Goal: Task Accomplishment & Management: Complete application form

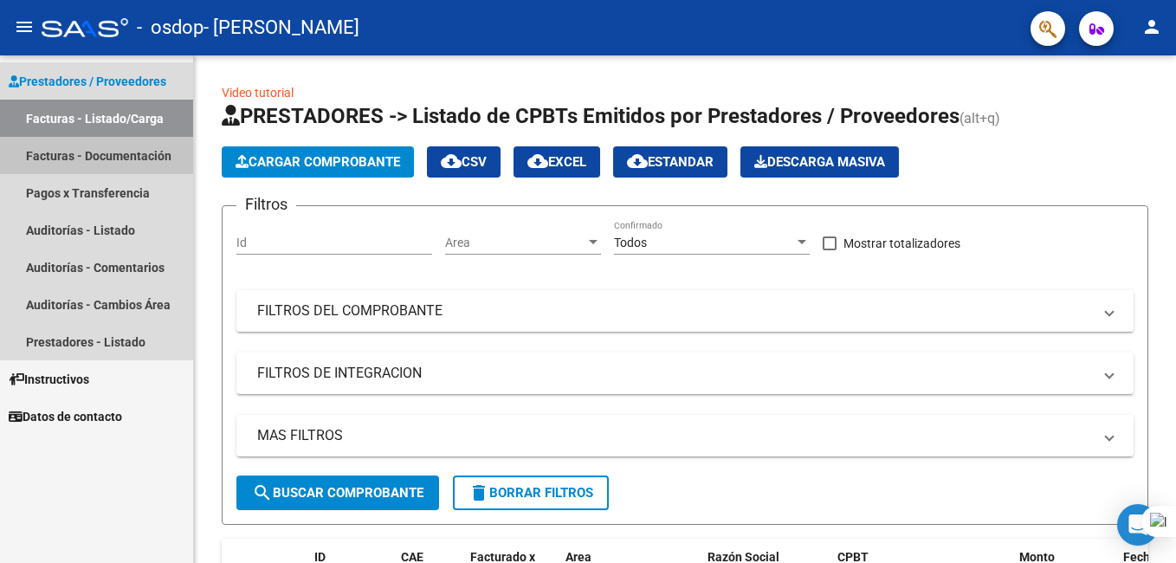
click at [133, 157] on link "Facturas - Documentación" at bounding box center [96, 155] width 193 height 37
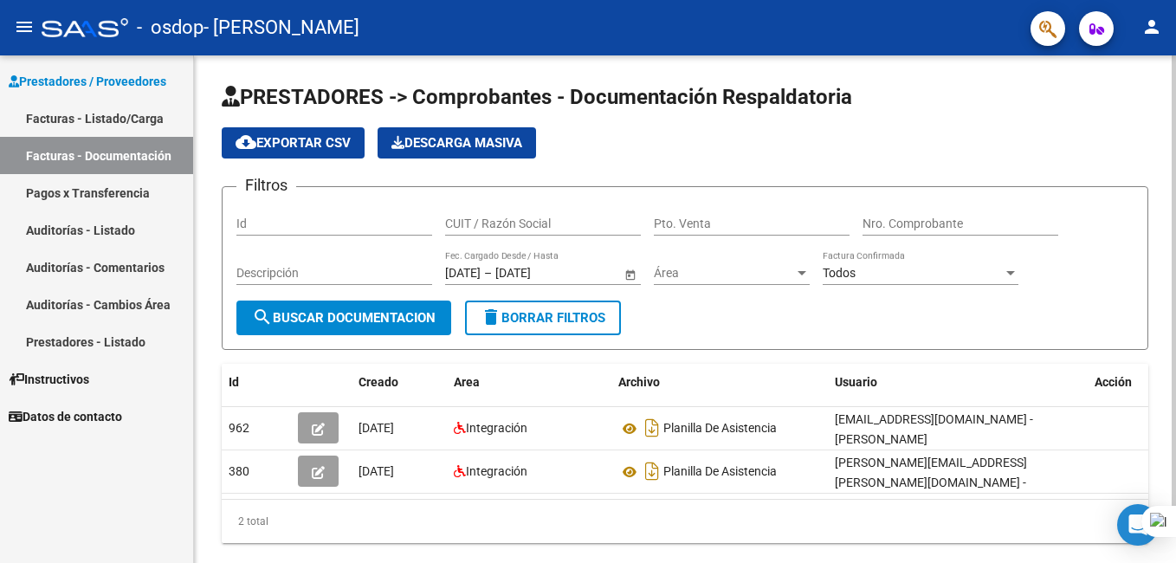
click at [308, 237] on div "Id" at bounding box center [334, 225] width 196 height 49
click at [307, 223] on input "Id" at bounding box center [334, 224] width 196 height 15
click at [487, 228] on input "CUIT / Razón Social" at bounding box center [543, 224] width 196 height 15
click at [344, 227] on input "Id" at bounding box center [334, 224] width 196 height 15
drag, startPoint x: 1175, startPoint y: 152, endPoint x: 1172, endPoint y: 212, distance: 60.7
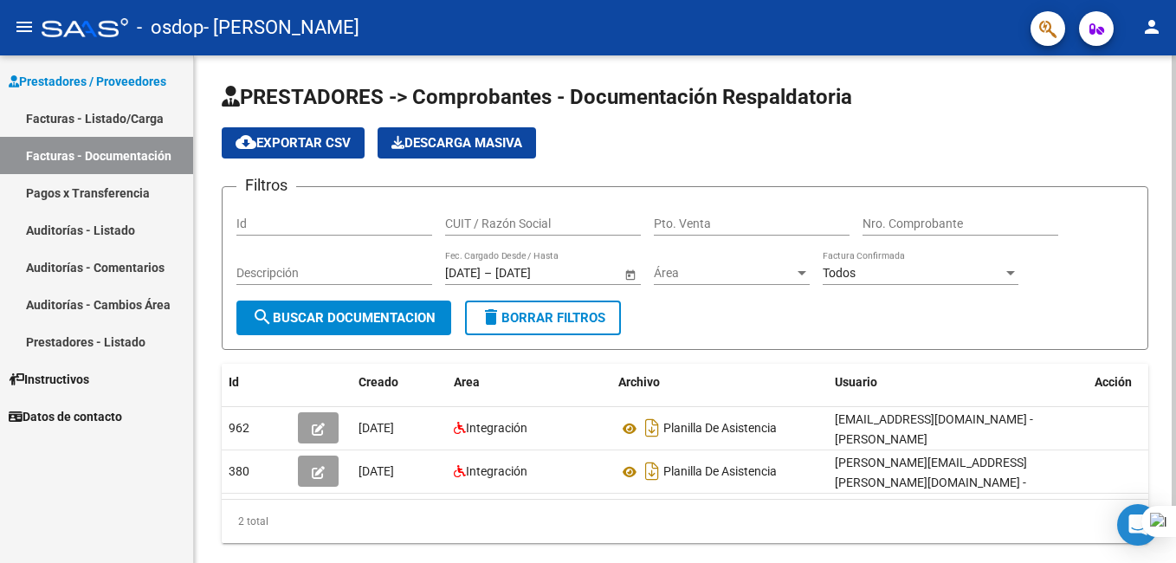
click at [1172, 212] on html "menu - osdop - [PERSON_NAME] JAZMIN person Prestadores / Proveedores Facturas -…" at bounding box center [588, 281] width 1176 height 563
click at [904, 217] on input "Nro. Comprobante" at bounding box center [961, 224] width 196 height 15
click at [671, 232] on div "Pto. Venta" at bounding box center [752, 218] width 196 height 35
click at [345, 218] on input "Id" at bounding box center [334, 224] width 196 height 15
click at [21, 26] on mat-icon "menu" at bounding box center [24, 26] width 21 height 21
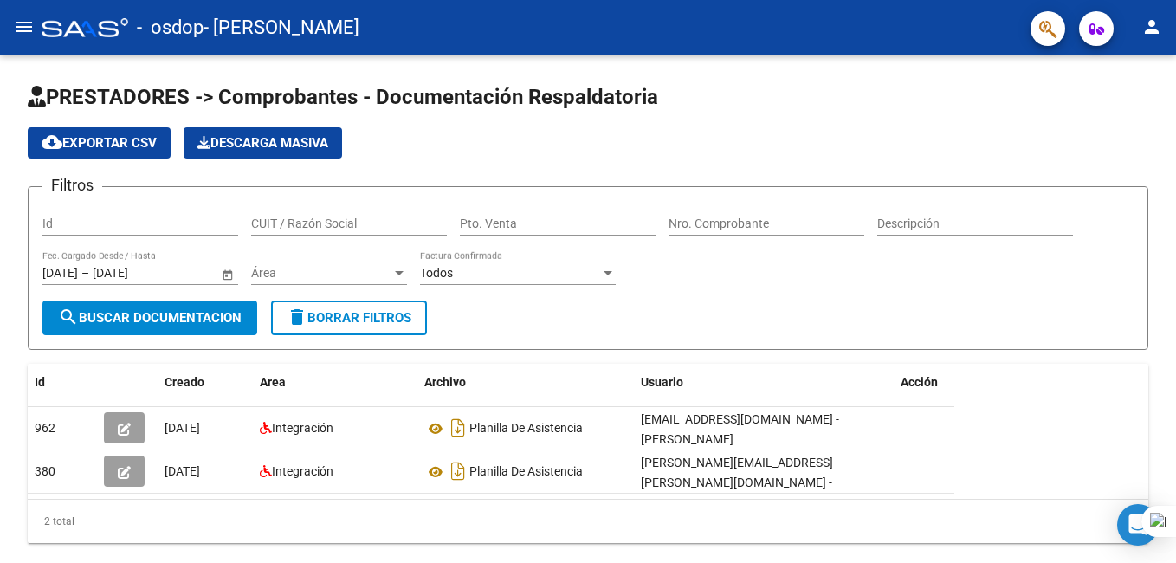
click at [27, 31] on mat-icon "menu" at bounding box center [24, 26] width 21 height 21
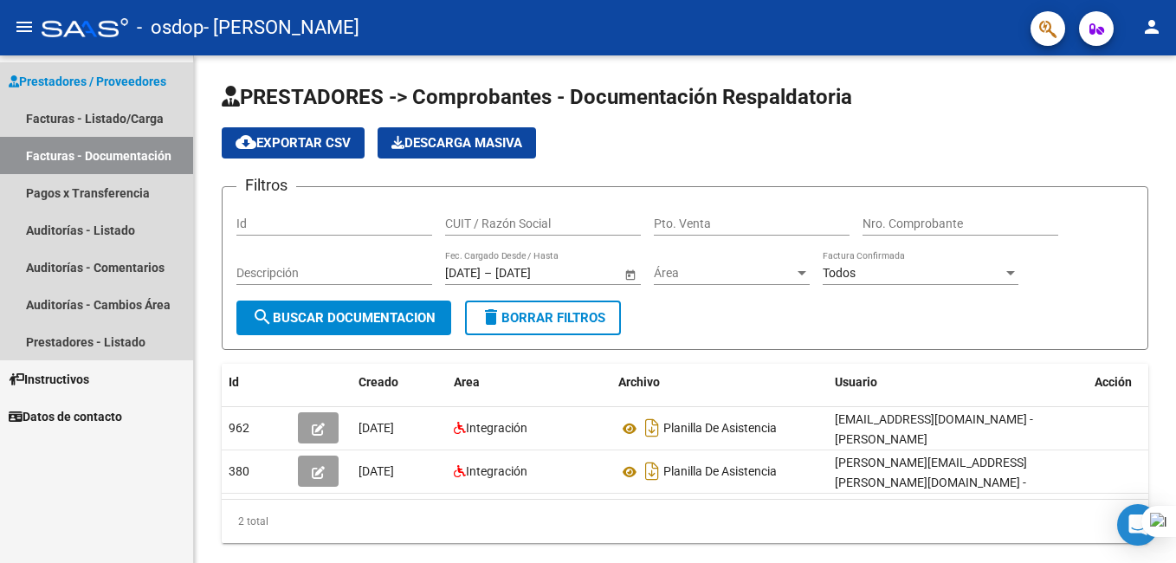
click at [61, 74] on span "Prestadores / Proveedores" at bounding box center [88, 81] width 158 height 19
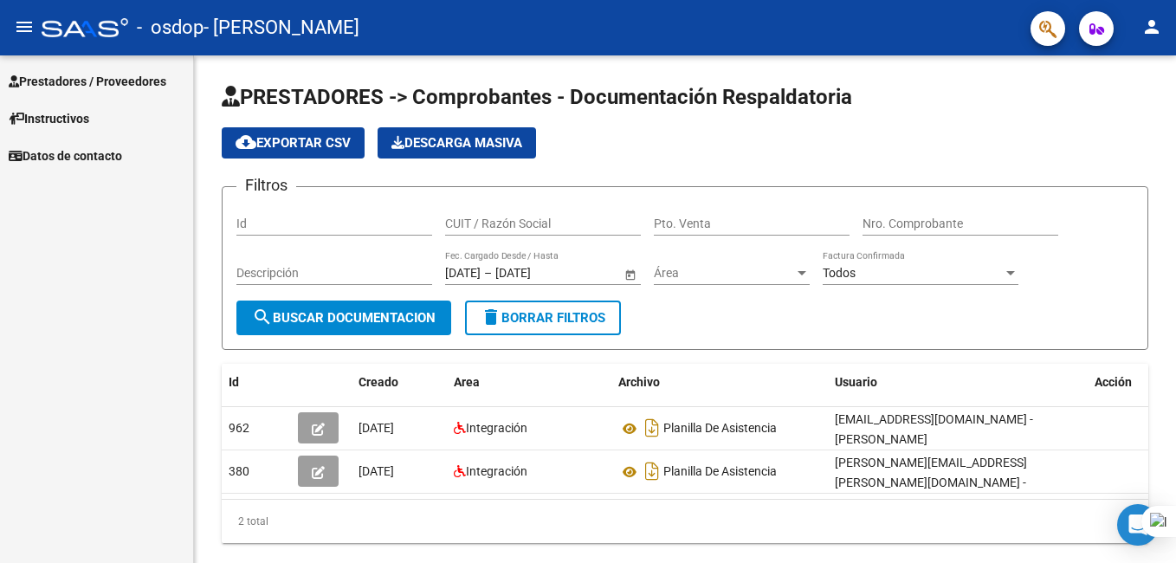
click at [65, 78] on span "Prestadores / Proveedores" at bounding box center [88, 81] width 158 height 19
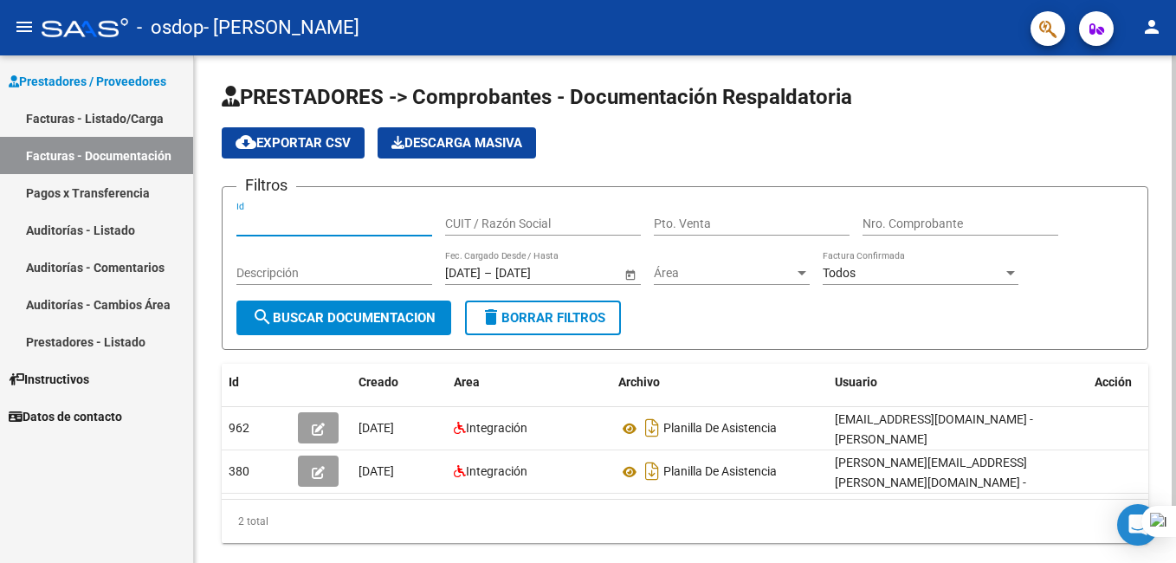
click at [333, 221] on input "Id" at bounding box center [334, 224] width 196 height 15
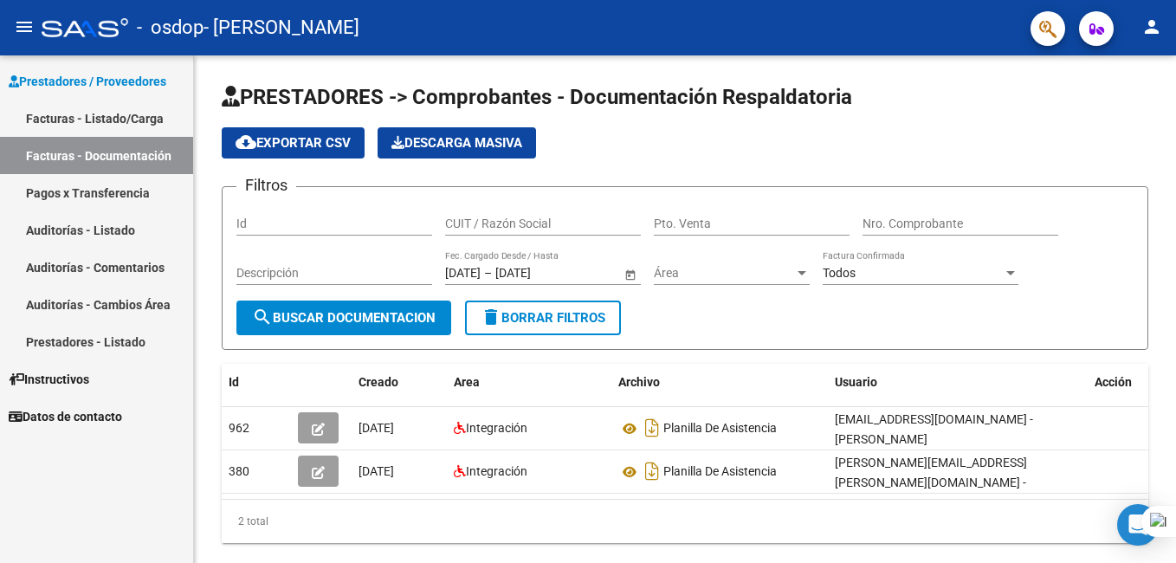
drag, startPoint x: 1175, startPoint y: 175, endPoint x: 1175, endPoint y: 200, distance: 25.1
click at [1175, 200] on html "menu - osdop - [PERSON_NAME] JAZMIN person Prestadores / Proveedores Facturas -…" at bounding box center [588, 281] width 1176 height 563
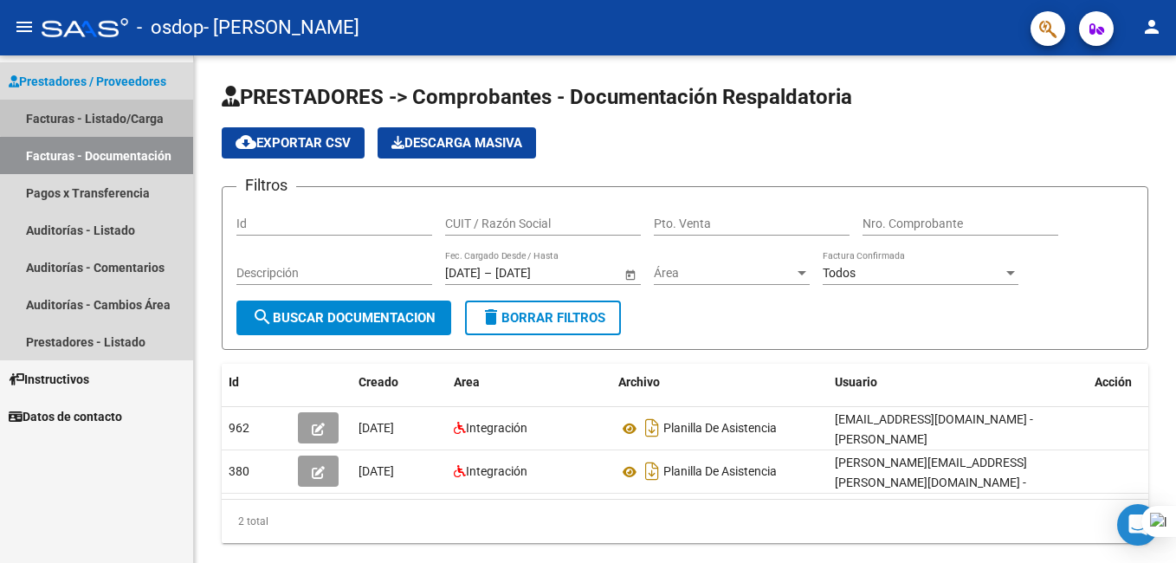
click at [116, 111] on link "Facturas - Listado/Carga" at bounding box center [96, 118] width 193 height 37
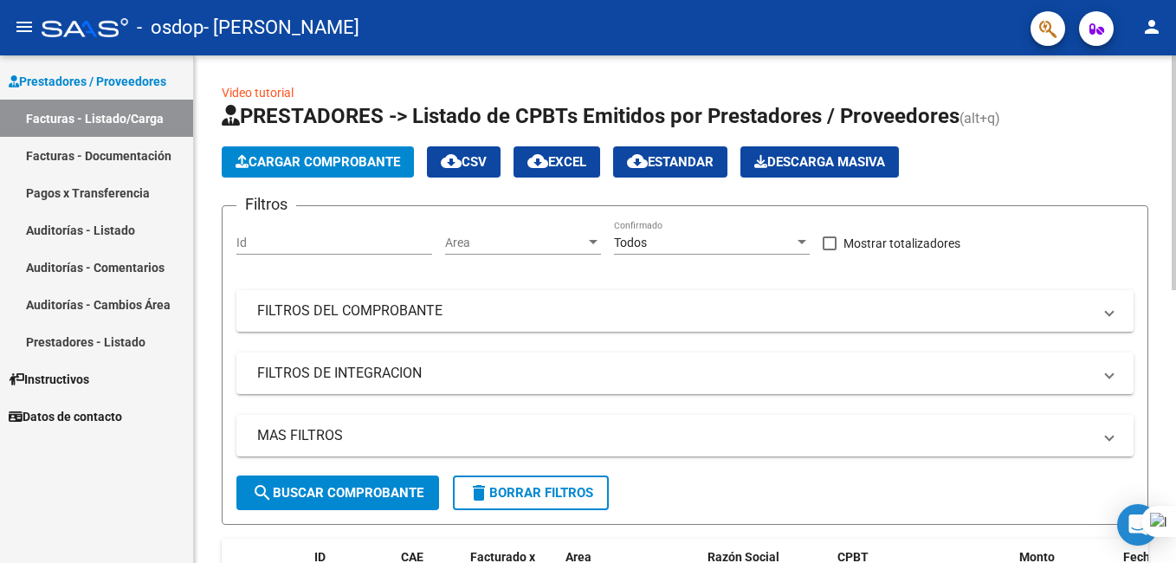
click at [282, 174] on button "Cargar Comprobante" at bounding box center [318, 161] width 192 height 31
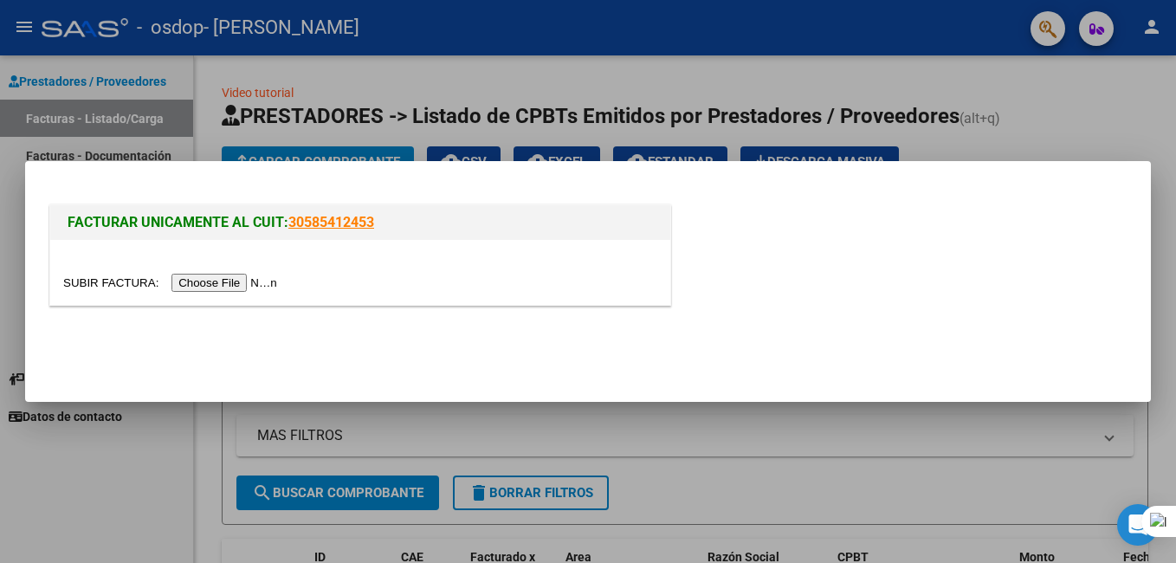
click at [217, 283] on input "file" at bounding box center [172, 283] width 219 height 18
click at [220, 277] on input "file" at bounding box center [172, 283] width 219 height 18
click at [230, 281] on input "file" at bounding box center [172, 283] width 219 height 18
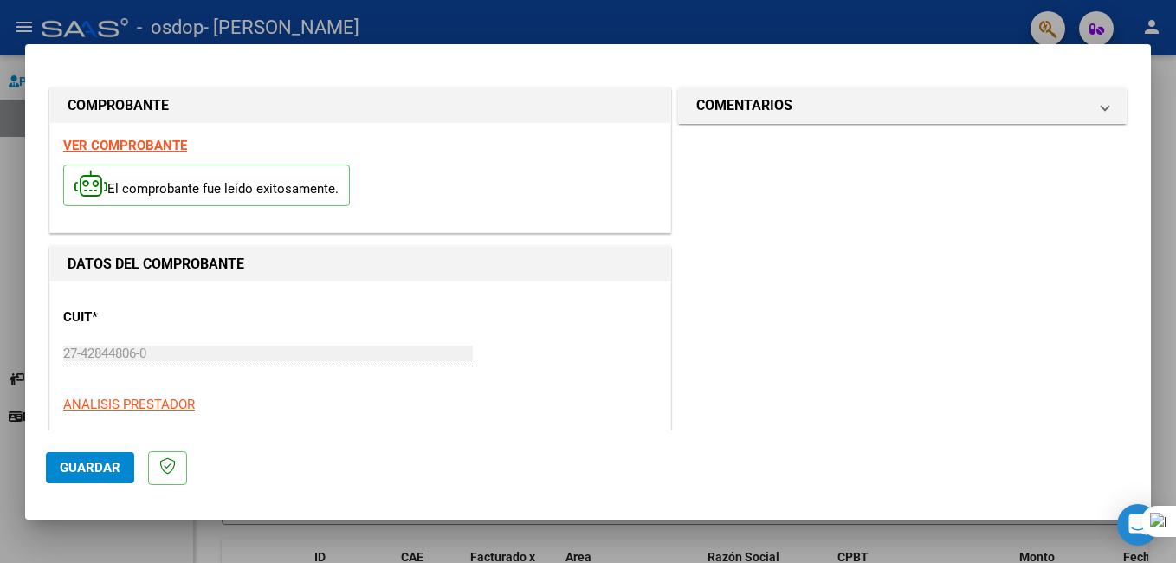
click at [112, 467] on span "Guardar" at bounding box center [90, 468] width 61 height 16
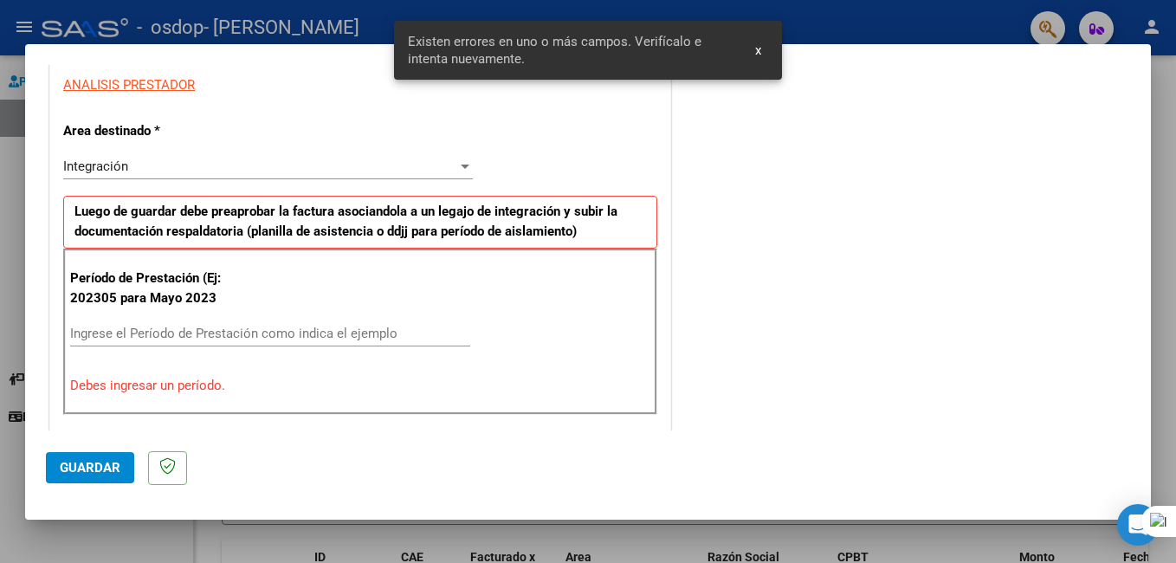
scroll to position [388, 0]
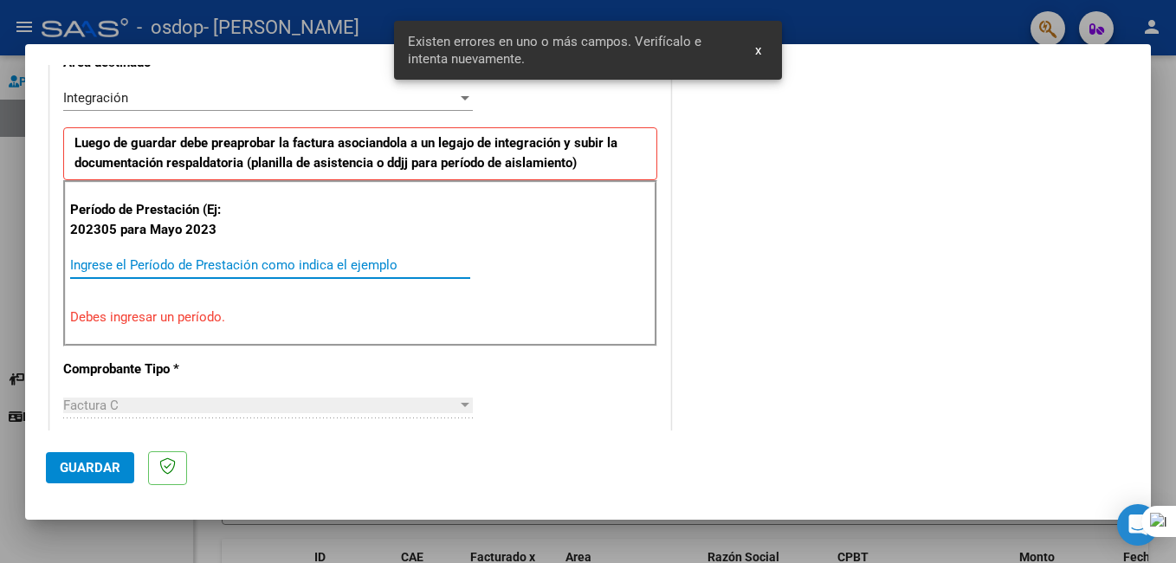
click at [182, 266] on input "Ingrese el Período de Prestación como indica el ejemplo" at bounding box center [270, 265] width 400 height 16
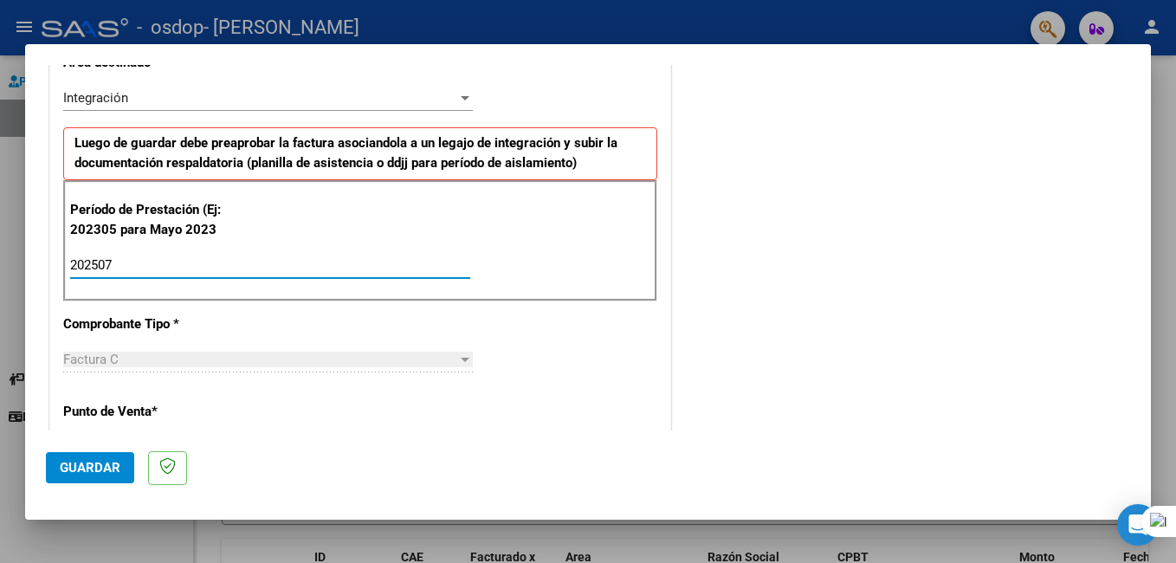
type input "202507"
click at [143, 355] on div "Factura C" at bounding box center [260, 360] width 394 height 16
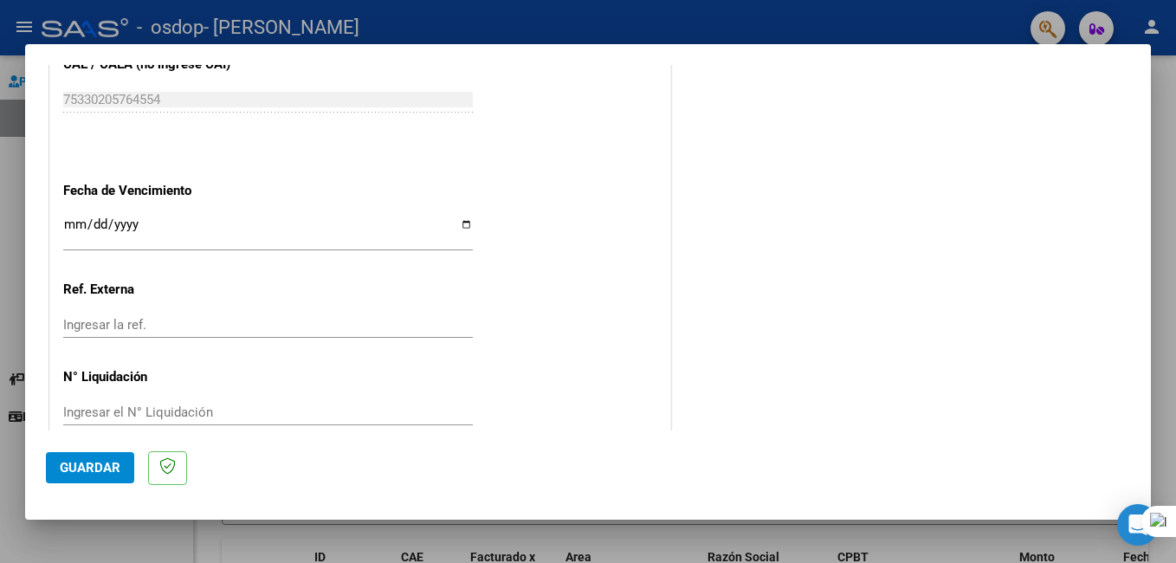
scroll to position [1126, 0]
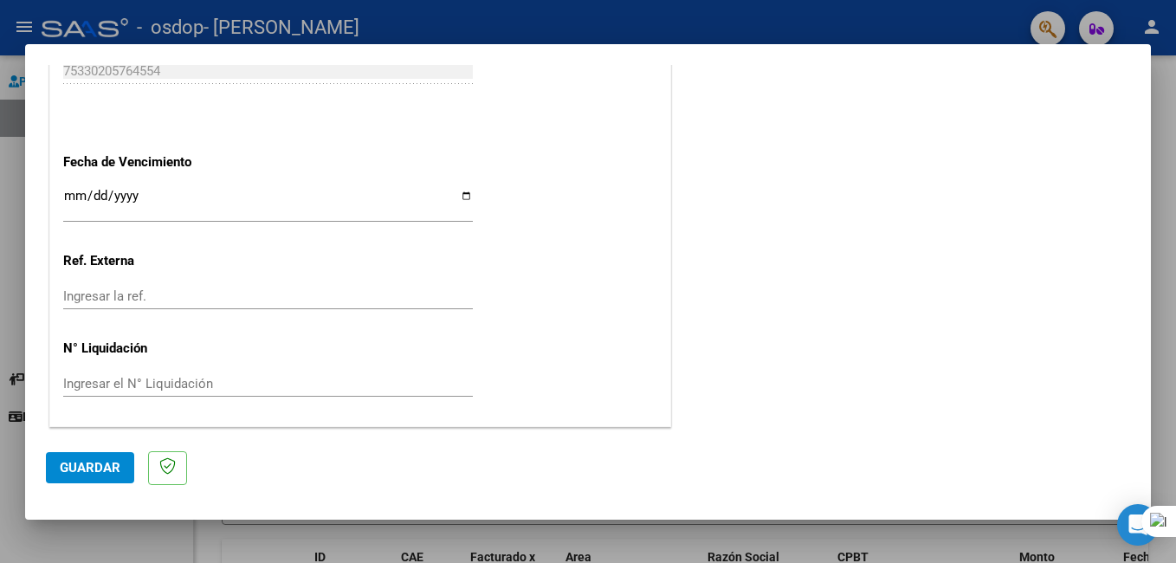
click at [457, 211] on input "Ingresar la fecha" at bounding box center [268, 203] width 410 height 28
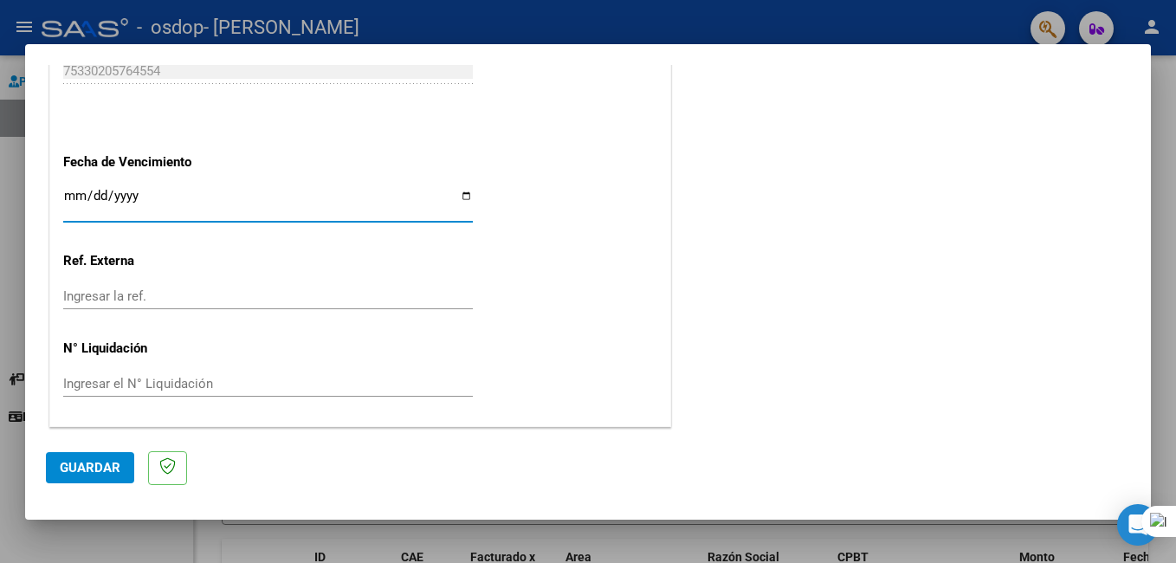
click at [457, 194] on input "Ingresar la fecha" at bounding box center [268, 203] width 410 height 28
type input "2025-08-31"
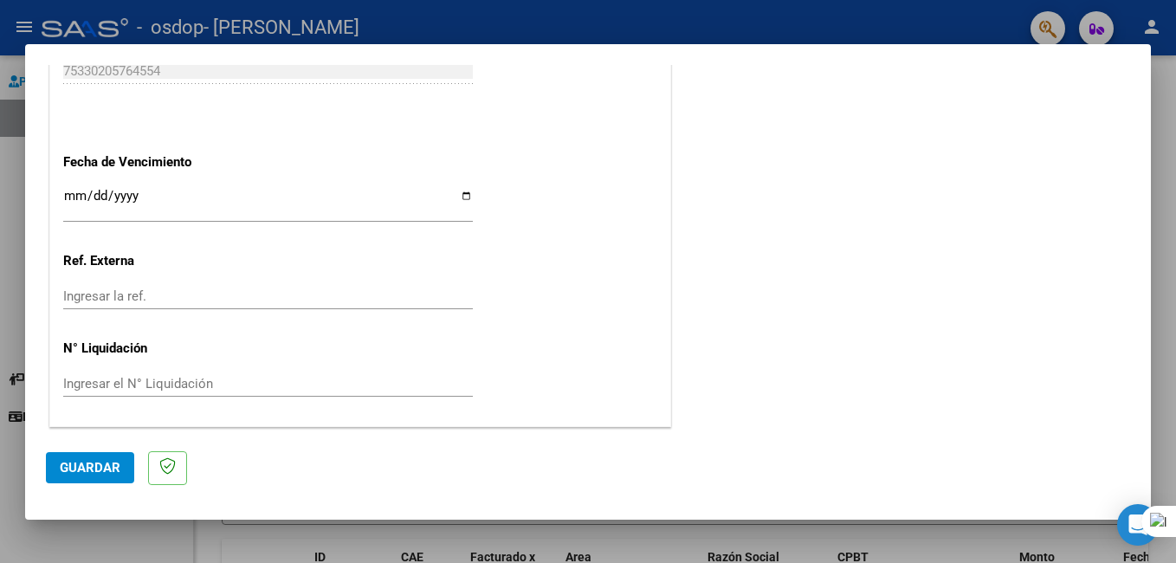
click at [177, 395] on div "Ingresar el N° Liquidación" at bounding box center [268, 384] width 410 height 26
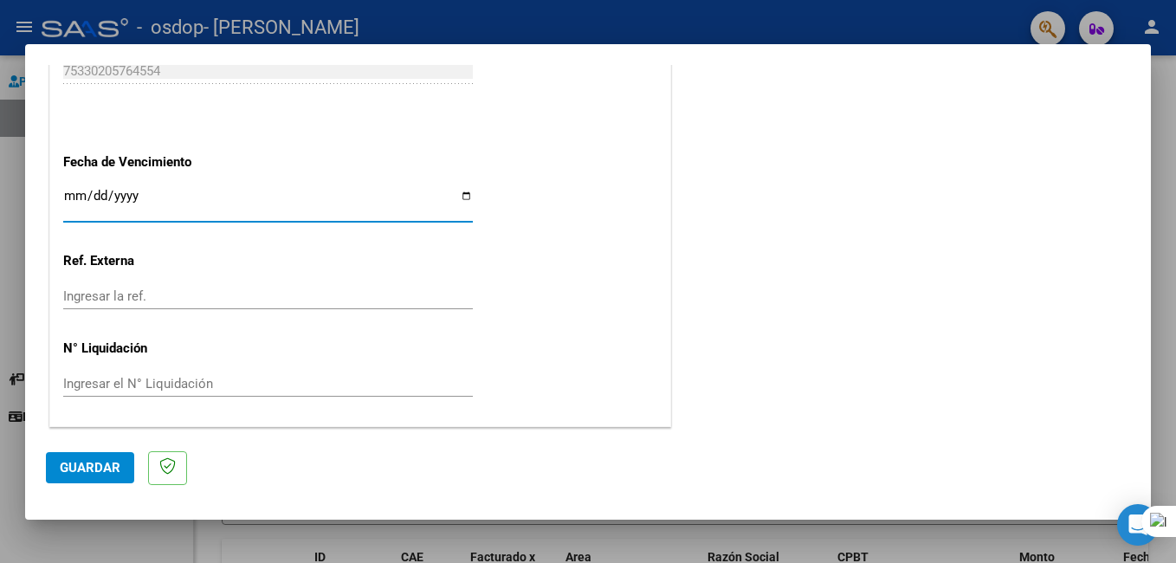
click at [195, 193] on input "2025-08-31" at bounding box center [268, 203] width 410 height 28
click at [140, 204] on input "2025-08-31" at bounding box center [268, 203] width 410 height 28
click at [151, 192] on input "2025-08-31" at bounding box center [268, 203] width 410 height 28
click at [139, 194] on input "2025-08-31" at bounding box center [268, 203] width 410 height 28
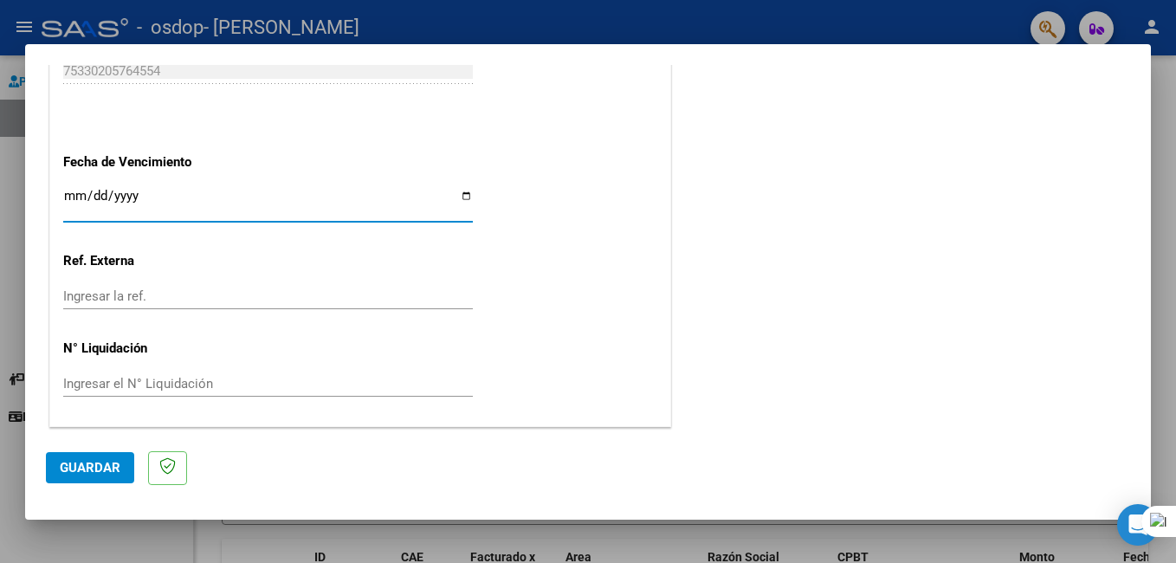
click at [122, 202] on input "2025-08-31" at bounding box center [268, 203] width 410 height 28
click at [94, 191] on input "Ingresar la fecha" at bounding box center [268, 203] width 410 height 28
click at [71, 193] on input "Ingresar la fecha" at bounding box center [268, 203] width 410 height 28
click at [97, 465] on span "Guardar" at bounding box center [90, 468] width 61 height 16
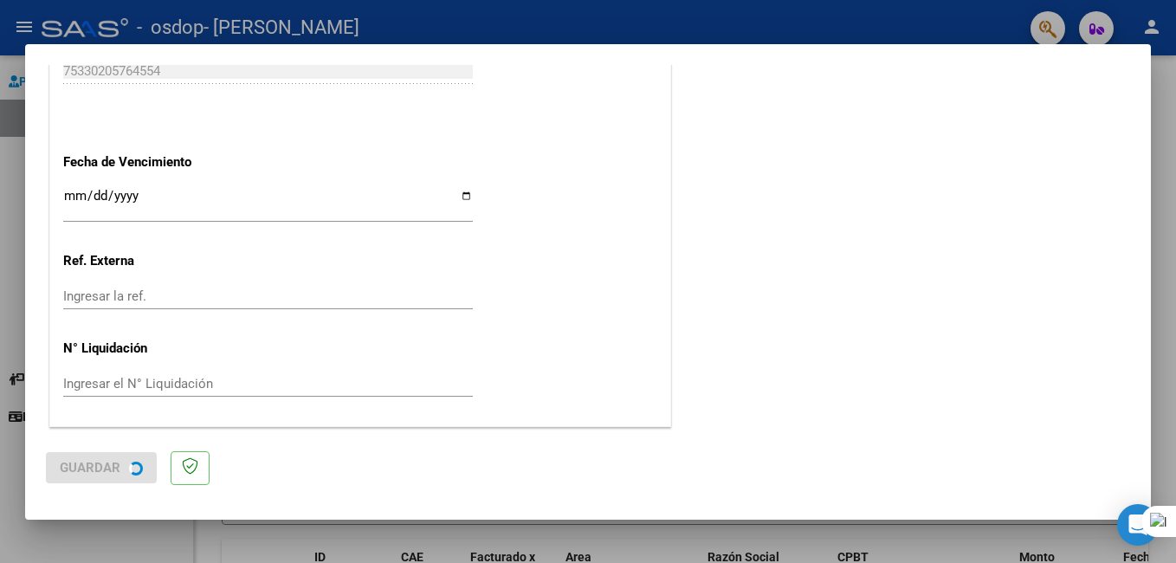
scroll to position [0, 0]
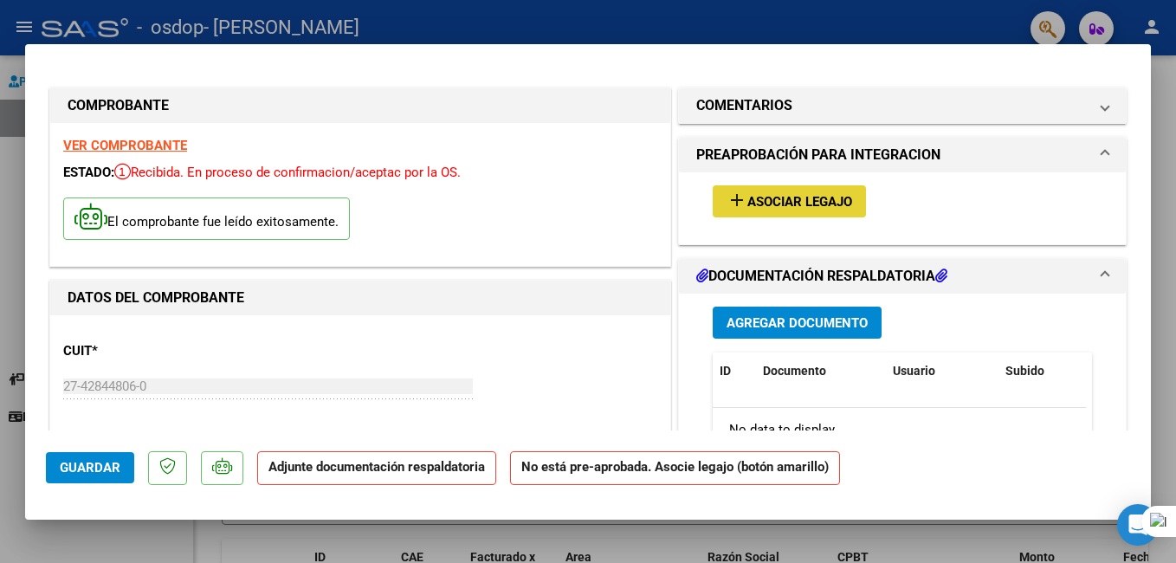
click at [747, 191] on button "add Asociar Legajo" at bounding box center [789, 201] width 153 height 32
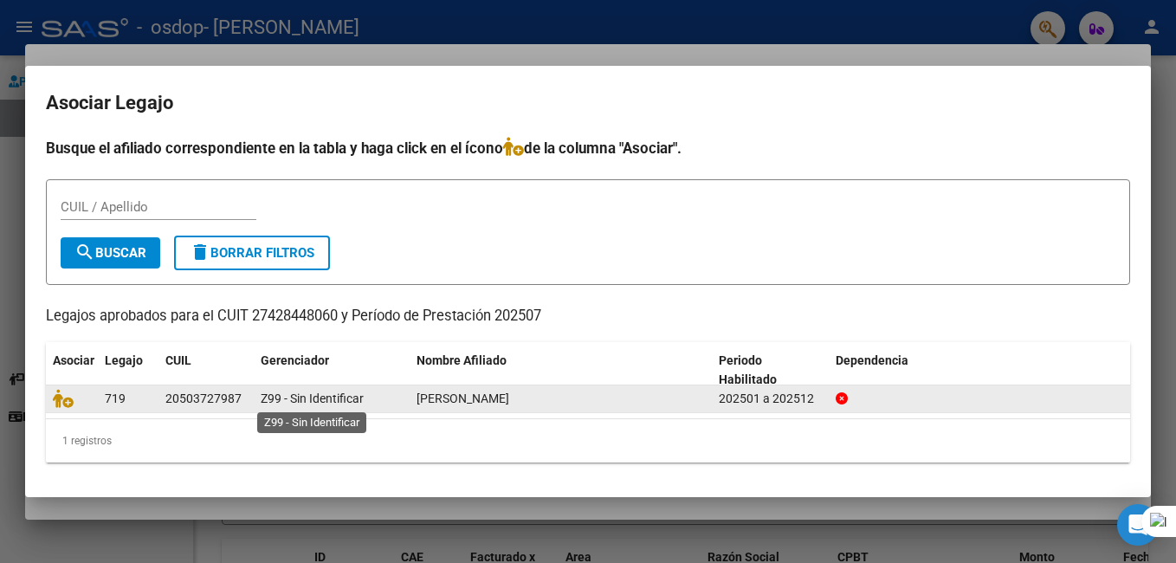
click at [276, 391] on span "Z99 - Sin Identificar" at bounding box center [312, 398] width 103 height 14
drag, startPoint x: 276, startPoint y: 391, endPoint x: 171, endPoint y: 394, distance: 104.8
click at [171, 394] on div "20503727987" at bounding box center [203, 399] width 76 height 20
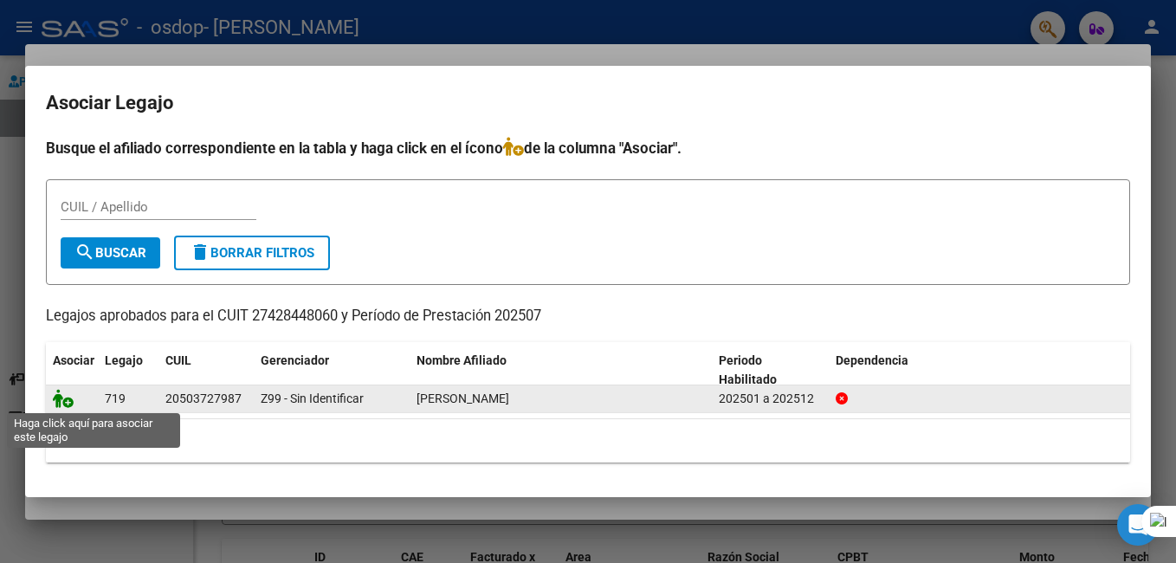
click at [72, 406] on icon at bounding box center [63, 398] width 21 height 19
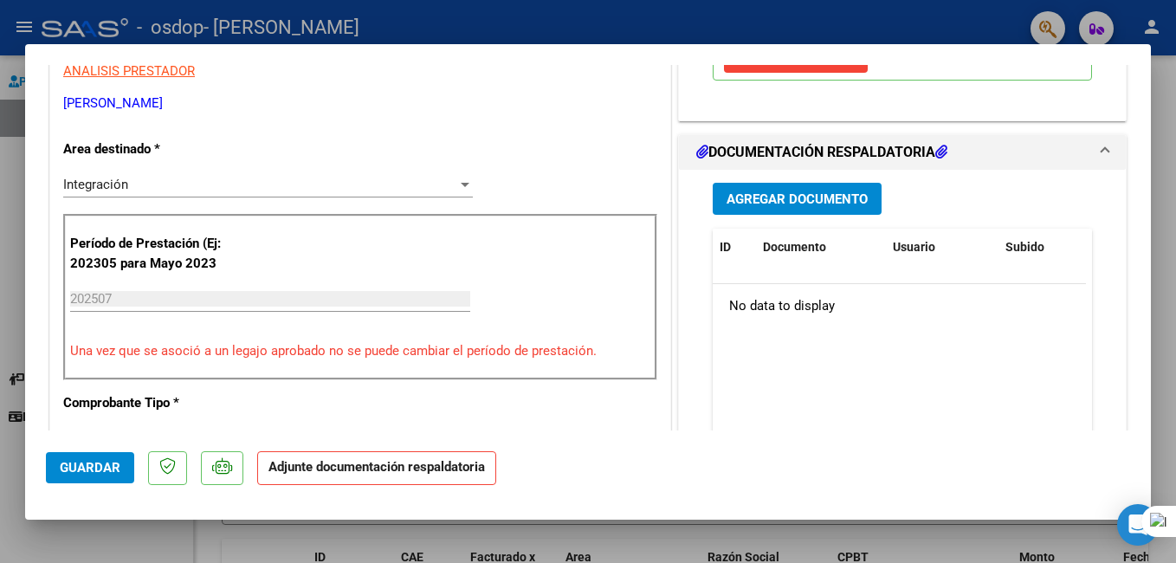
scroll to position [351, 0]
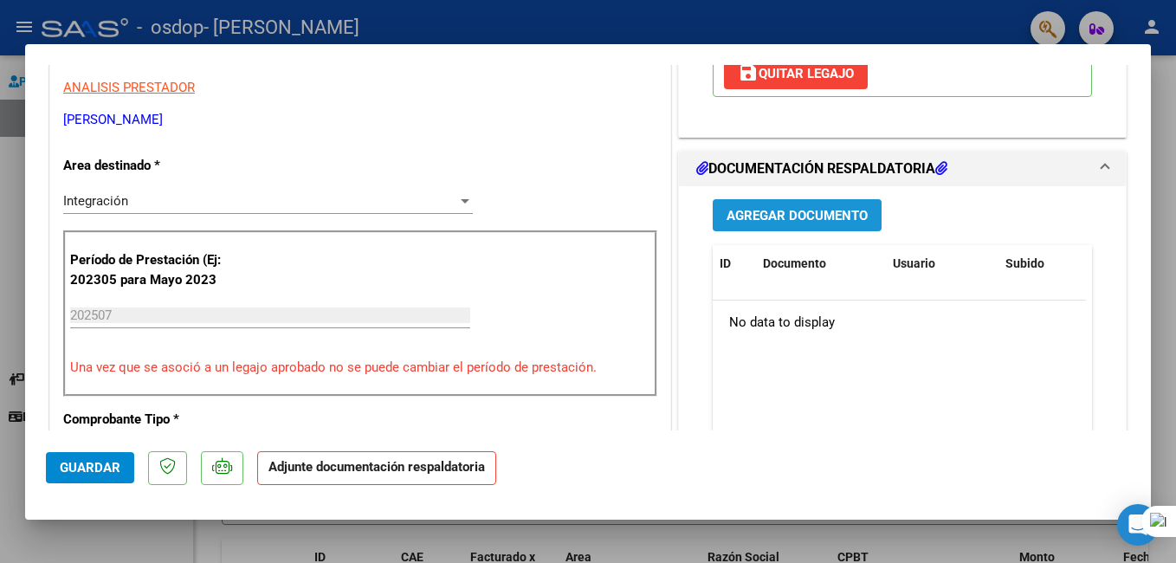
click at [776, 210] on span "Agregar Documento" at bounding box center [797, 216] width 141 height 16
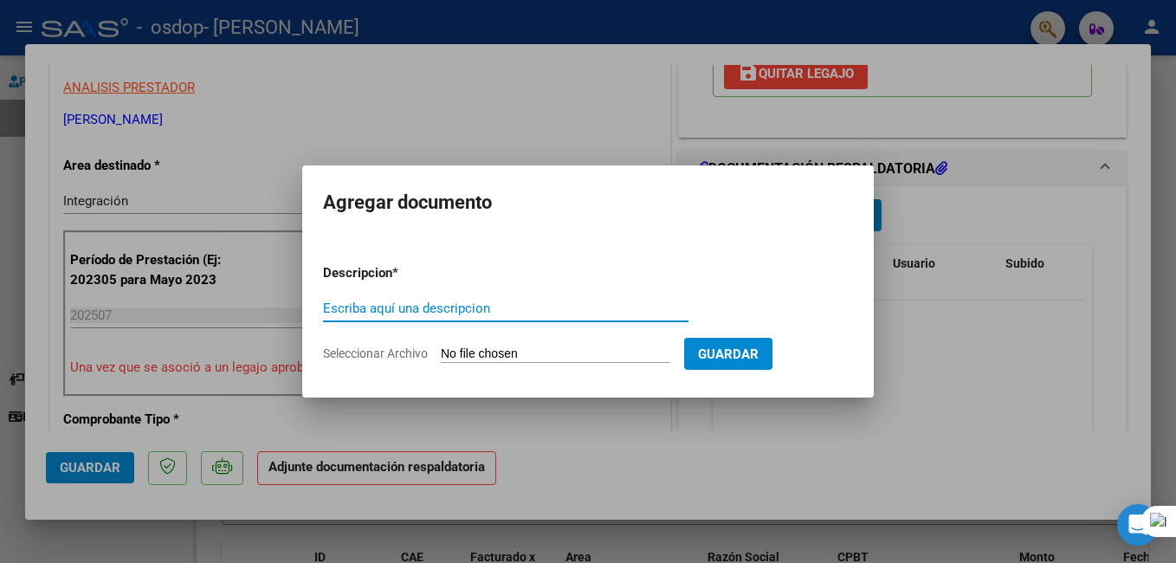
click at [580, 315] on input "Escriba aquí una descripcion" at bounding box center [505, 309] width 365 height 16
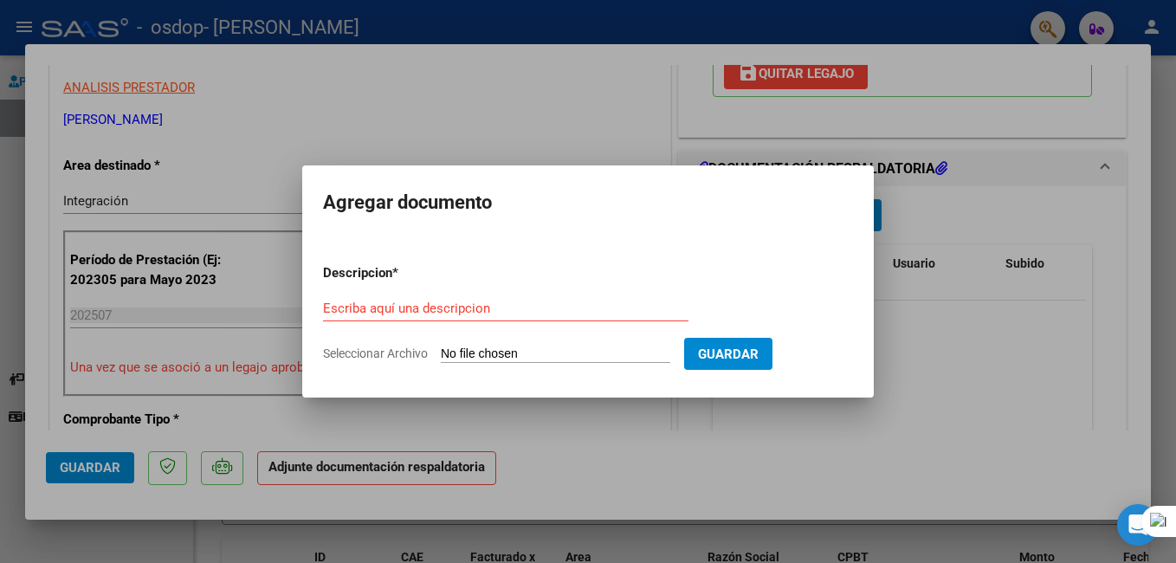
click at [656, 359] on input "Seleccionar Archivo" at bounding box center [555, 354] width 229 height 16
type input "C:\fakepath\Planilla Julio 2025 .pdf"
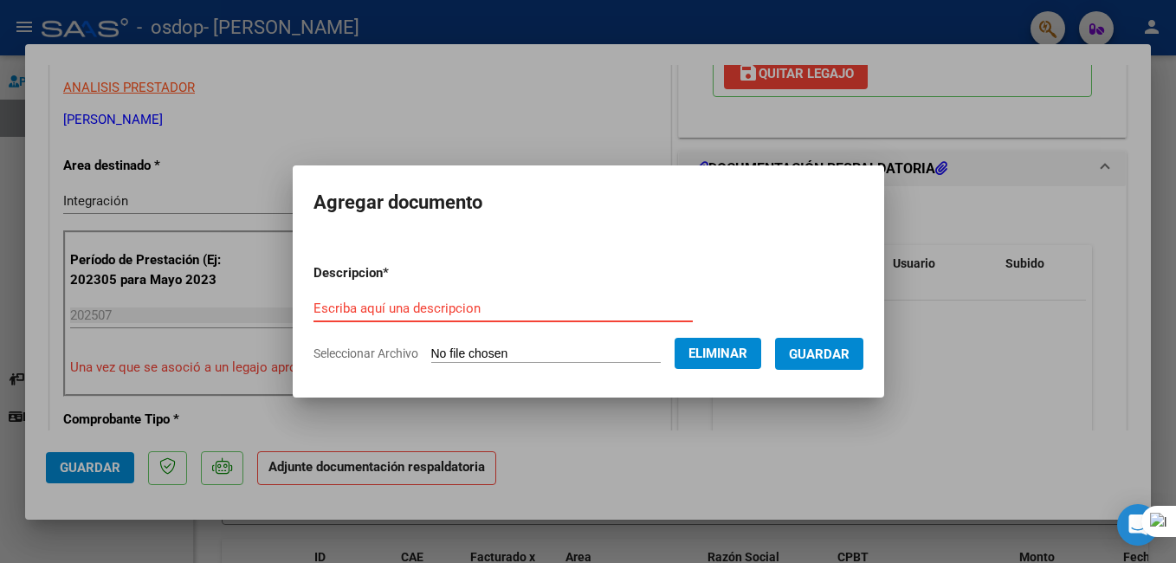
click at [457, 305] on input "Escriba aquí una descripcion" at bounding box center [502, 309] width 379 height 16
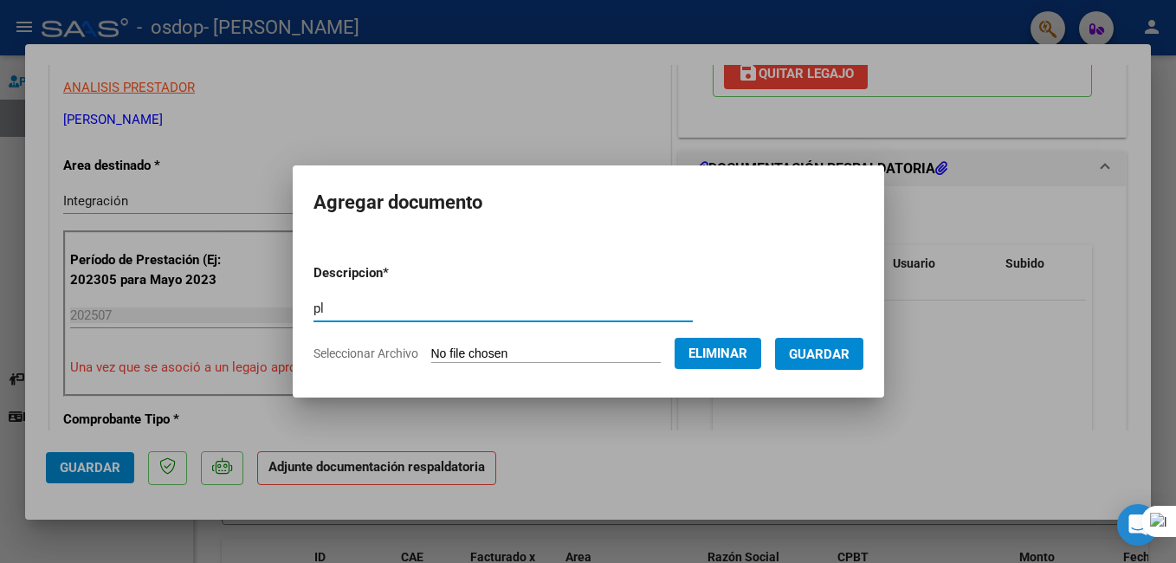
type input "p"
type input "PLANILLA DE ASISTENCIA"
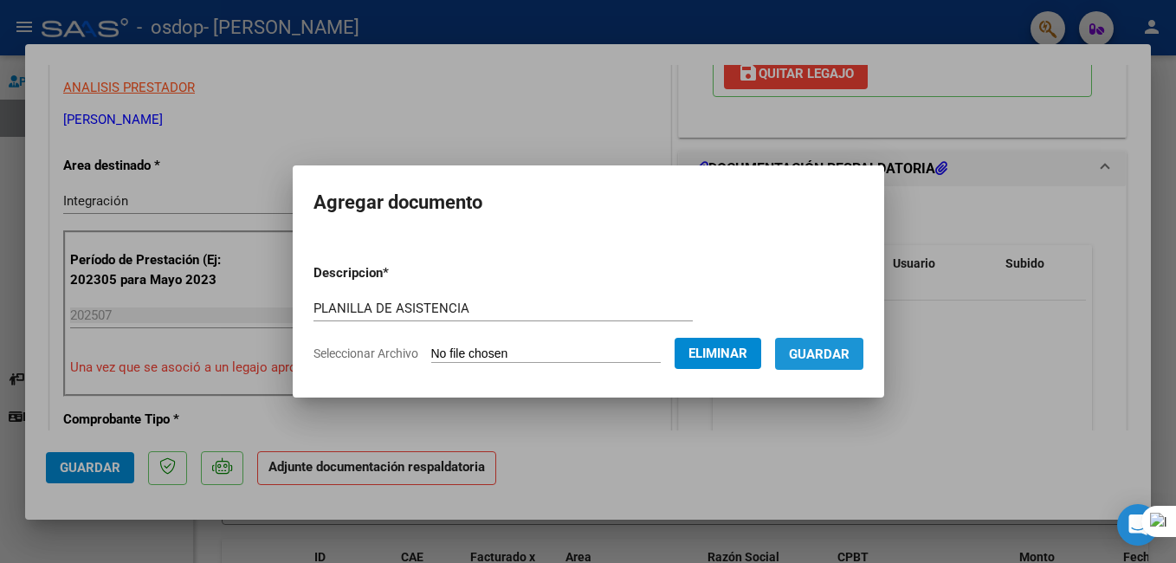
click at [833, 362] on span "Guardar" at bounding box center [819, 354] width 61 height 16
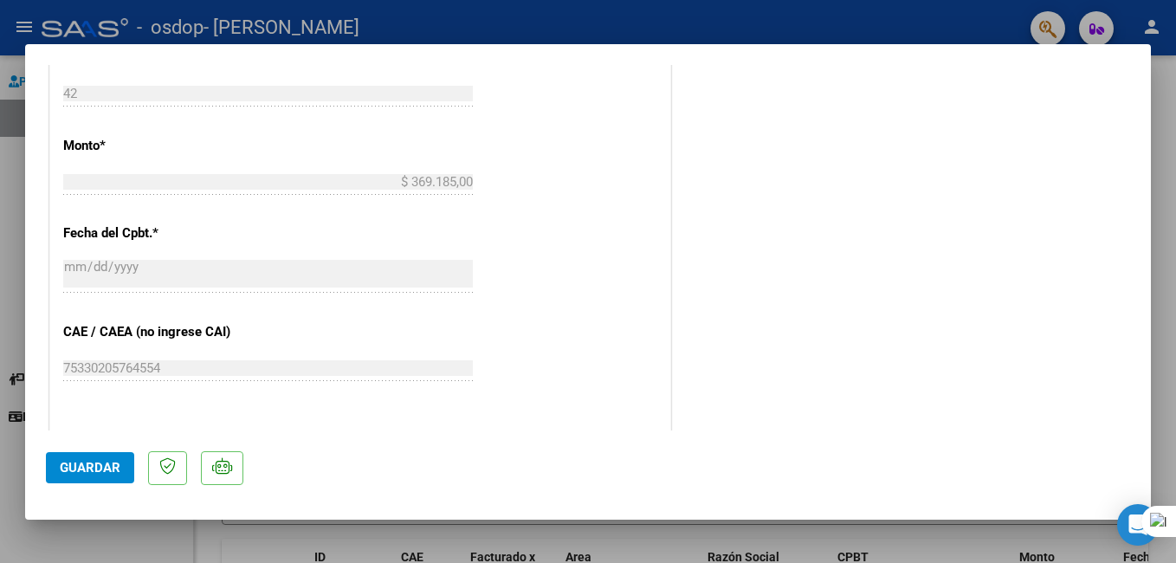
scroll to position [892, 0]
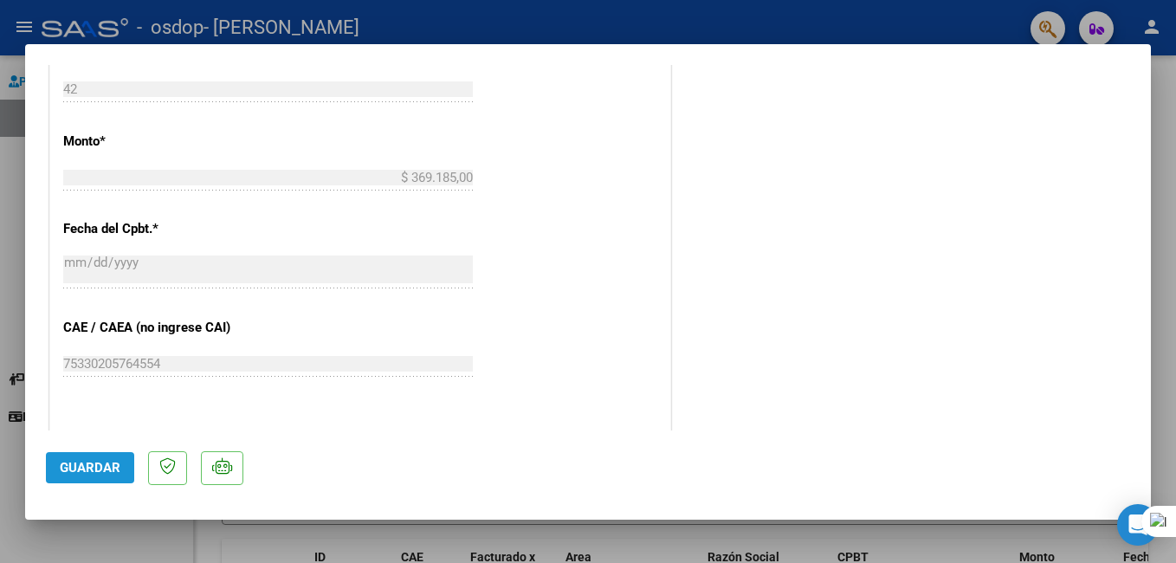
click at [79, 466] on span "Guardar" at bounding box center [90, 468] width 61 height 16
